Goal: Check status: Check status

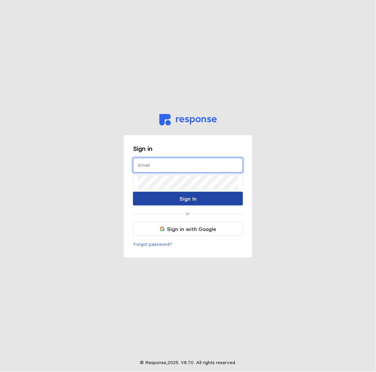
type input "[PERSON_NAME][EMAIL_ADDRESS][DOMAIN_NAME]"
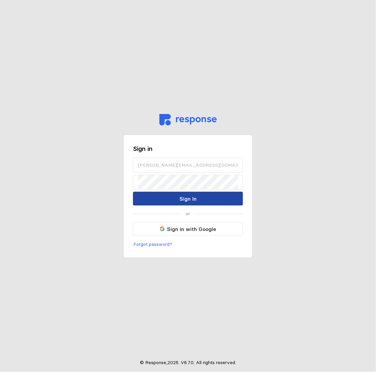
click at [184, 197] on p "Sign In" at bounding box center [188, 199] width 17 height 8
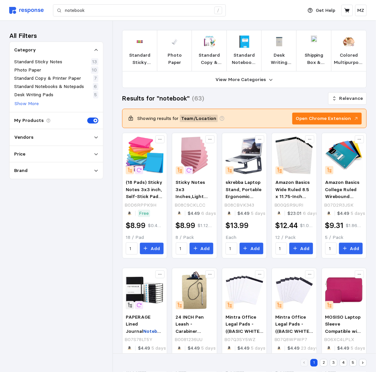
click at [29, 11] on img at bounding box center [26, 10] width 35 height 7
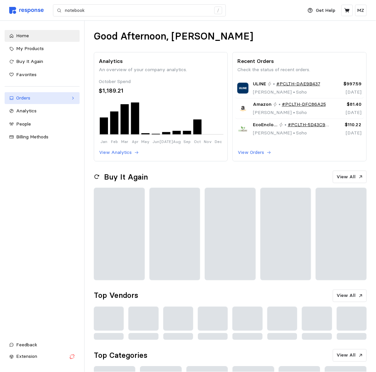
click at [32, 98] on div "Orders" at bounding box center [42, 98] width 52 height 7
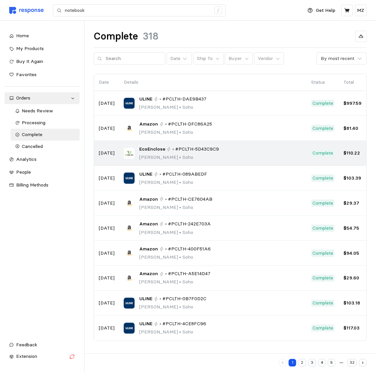
click at [166, 151] on div "EcoEnclose • #PCLTH-5D43C9C9" at bounding box center [179, 149] width 80 height 7
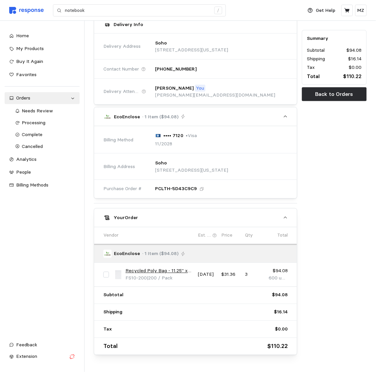
scroll to position [84, 0]
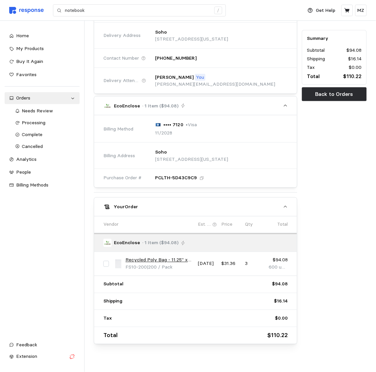
click at [214, 223] on icon at bounding box center [215, 225] width 4 height 4
click at [216, 222] on icon at bounding box center [215, 224] width 4 height 4
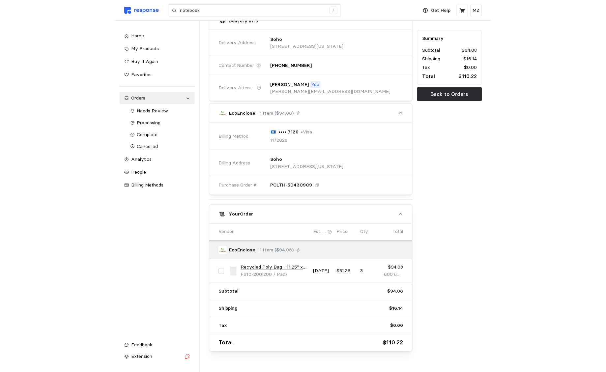
scroll to position [79, 0]
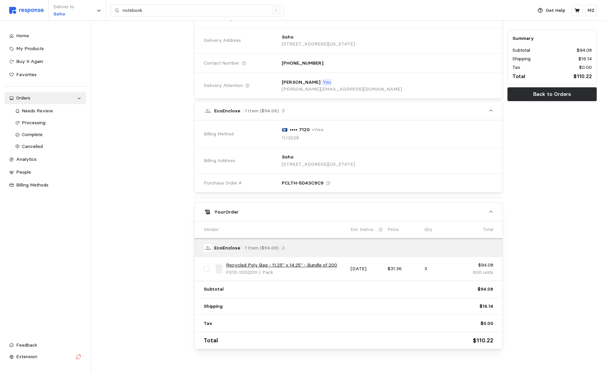
click at [376, 228] on icon at bounding box center [381, 230] width 4 height 4
click at [376, 227] on icon at bounding box center [380, 229] width 5 height 5
drag, startPoint x: 375, startPoint y: 253, endPoint x: 377, endPoint y: 235, distance: 18.2
click at [375, 252] on div "EcoEnclose · 1 Item ($94.08)" at bounding box center [348, 247] width 308 height 19
